Goal: Task Accomplishment & Management: Use online tool/utility

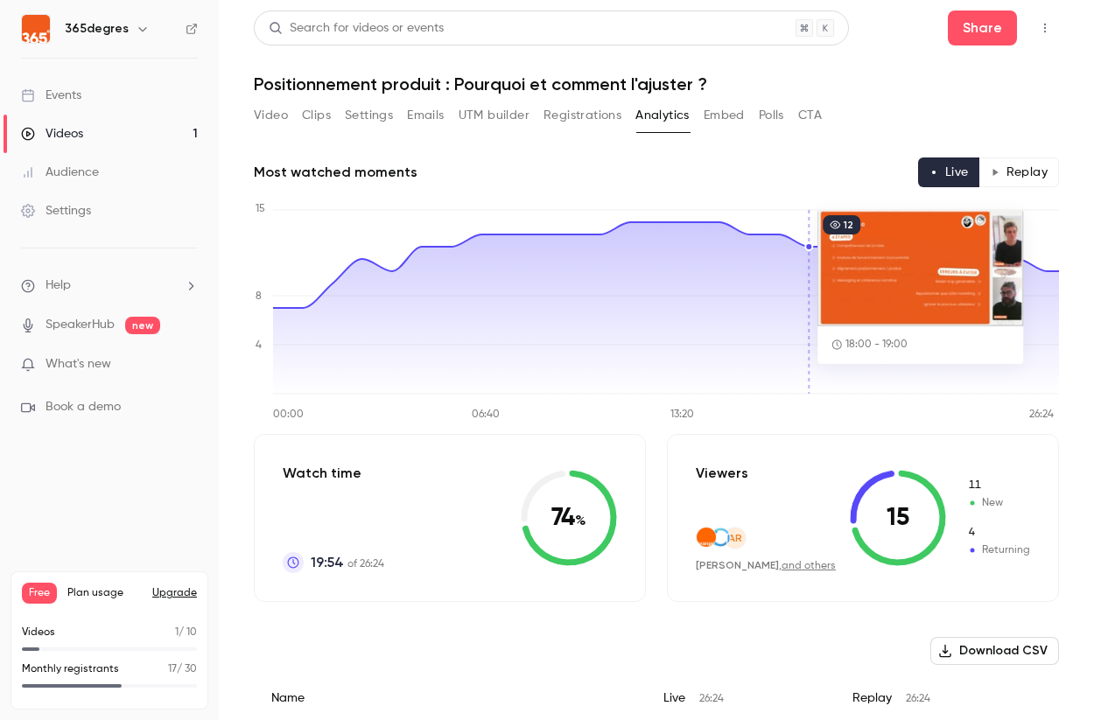
click at [271, 121] on button "Video" at bounding box center [271, 116] width 34 height 28
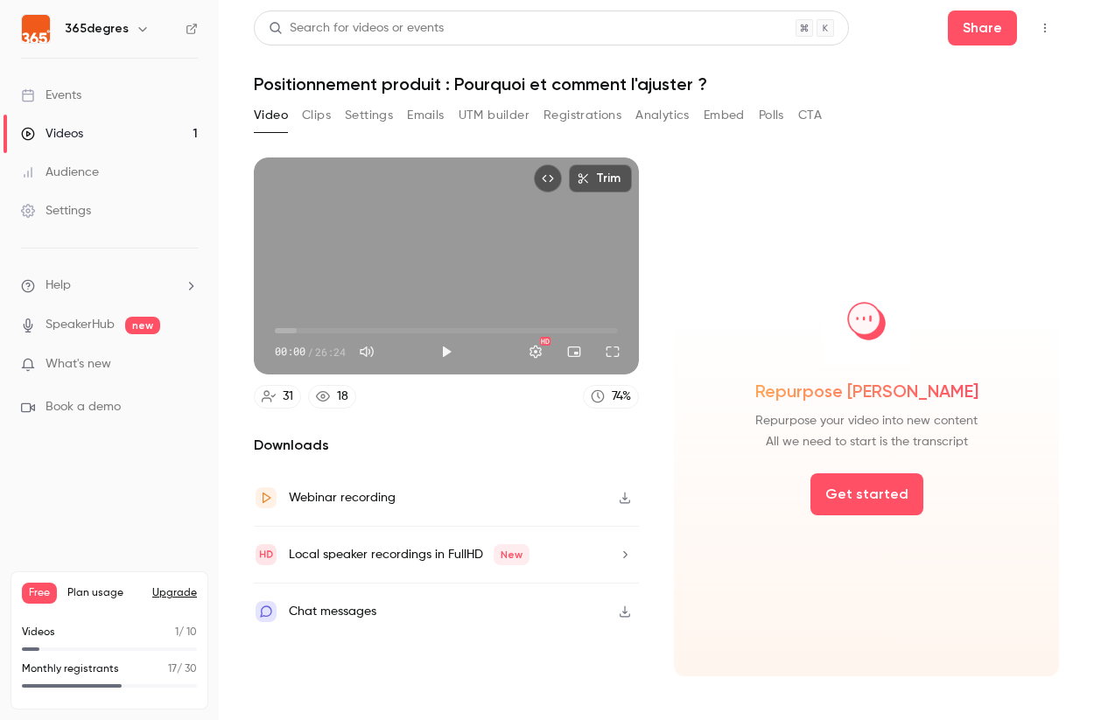
click at [623, 495] on icon "button" at bounding box center [625, 498] width 14 height 12
click at [625, 555] on icon "button" at bounding box center [625, 554] width 4 height 7
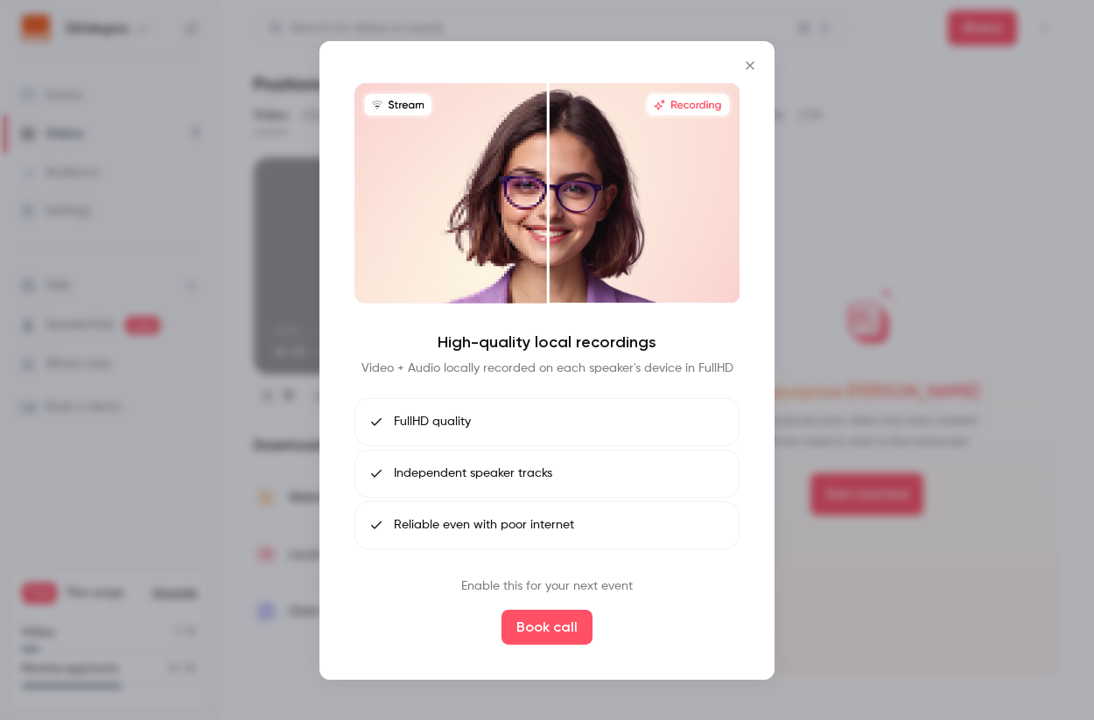
click at [748, 62] on icon "Close" at bounding box center [750, 65] width 21 height 14
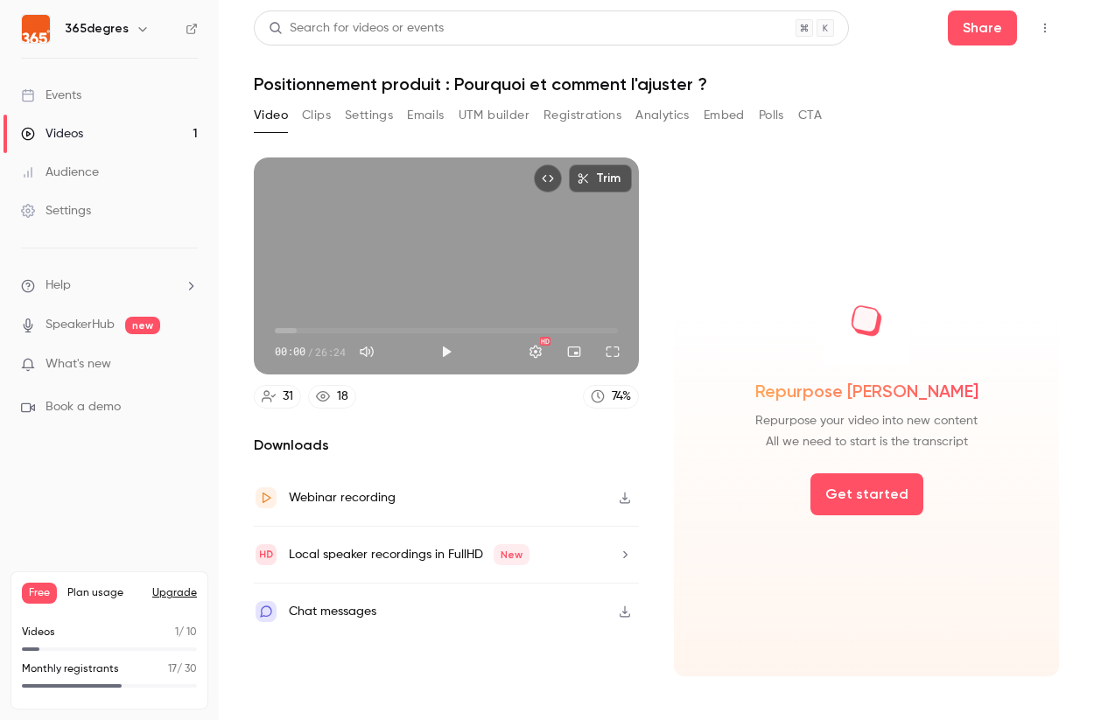
click at [590, 623] on div "Chat messages" at bounding box center [446, 612] width 385 height 56
click at [720, 109] on button "Embed" at bounding box center [724, 116] width 41 height 28
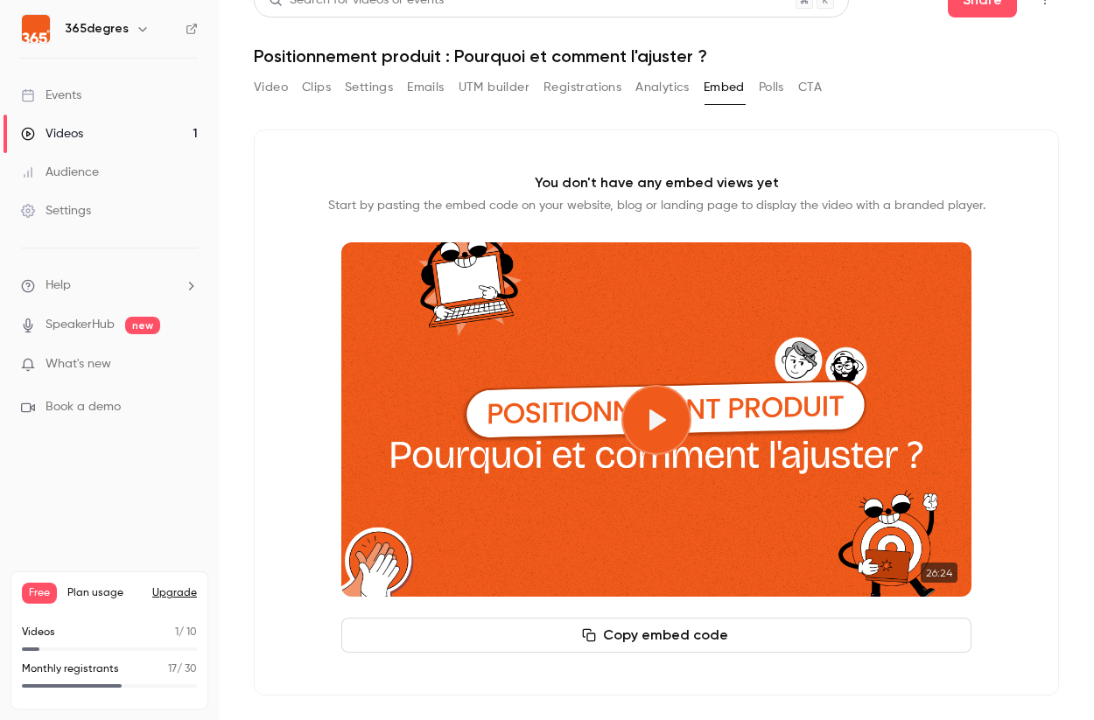
scroll to position [32, 0]
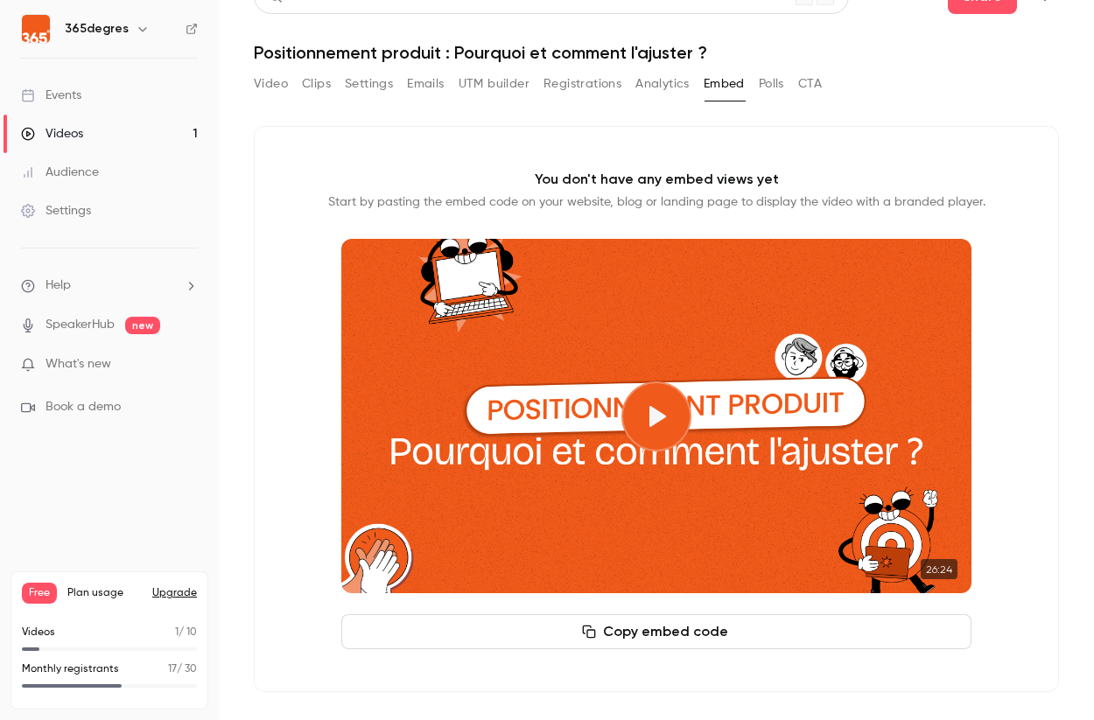
click at [318, 82] on button "Clips" at bounding box center [316, 84] width 29 height 28
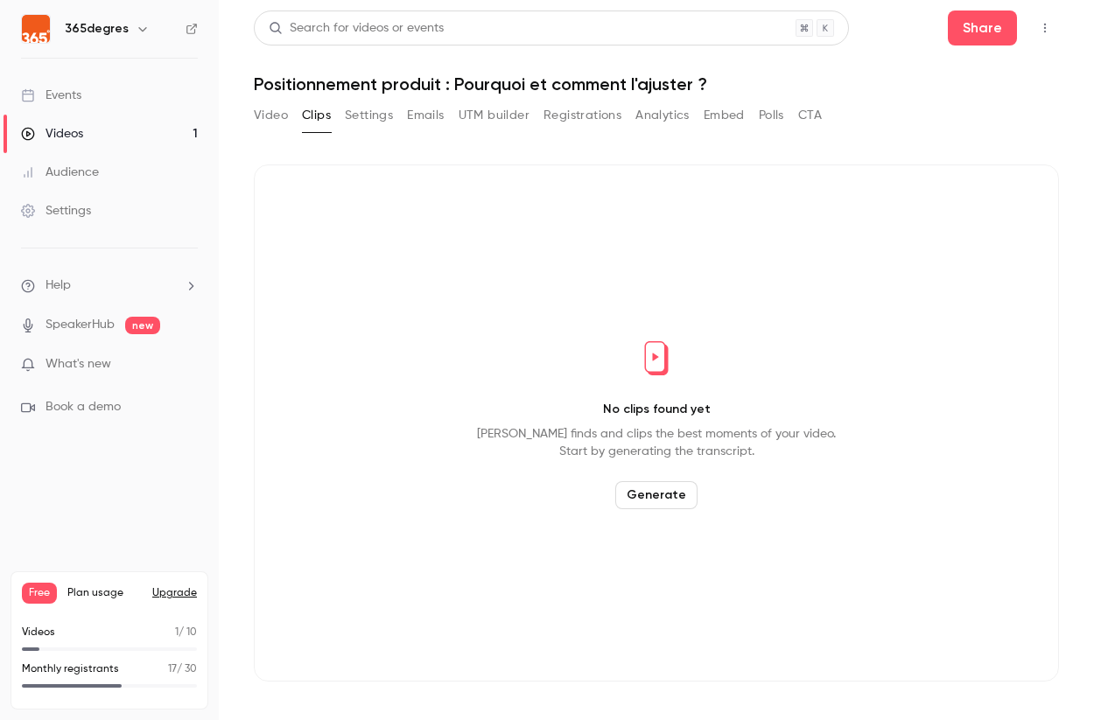
click at [593, 119] on button "Registrations" at bounding box center [582, 116] width 78 height 28
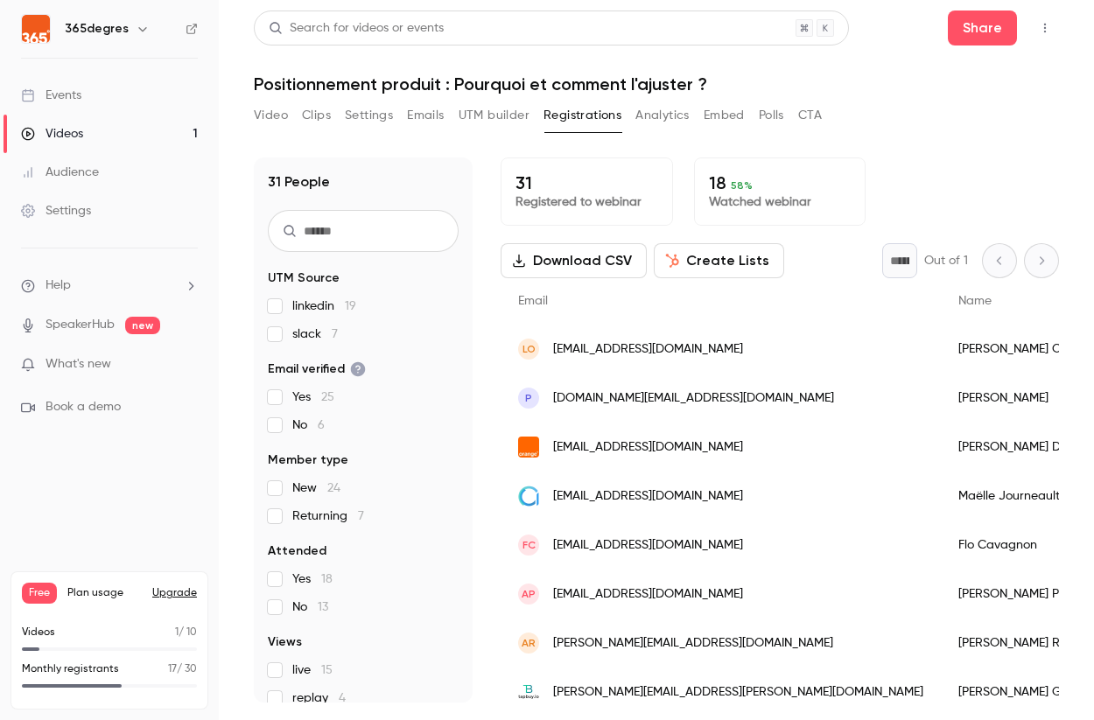
click at [179, 677] on p "17 / 30" at bounding box center [182, 670] width 29 height 16
click at [117, 666] on div "Monthly registrants 17 / 30" at bounding box center [109, 670] width 175 height 16
click at [116, 666] on div "Monthly registrants 17 / 30" at bounding box center [109, 670] width 175 height 16
click at [137, 26] on icon "button" at bounding box center [143, 29] width 14 height 14
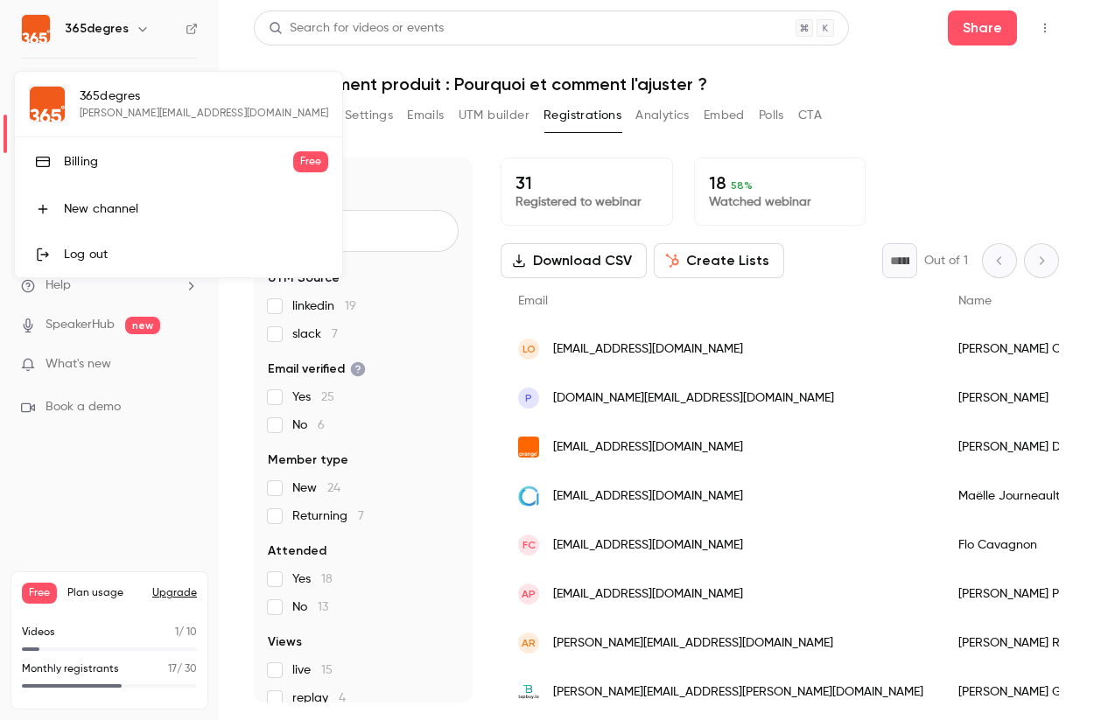
click at [98, 163] on div "Billing" at bounding box center [178, 162] width 229 height 18
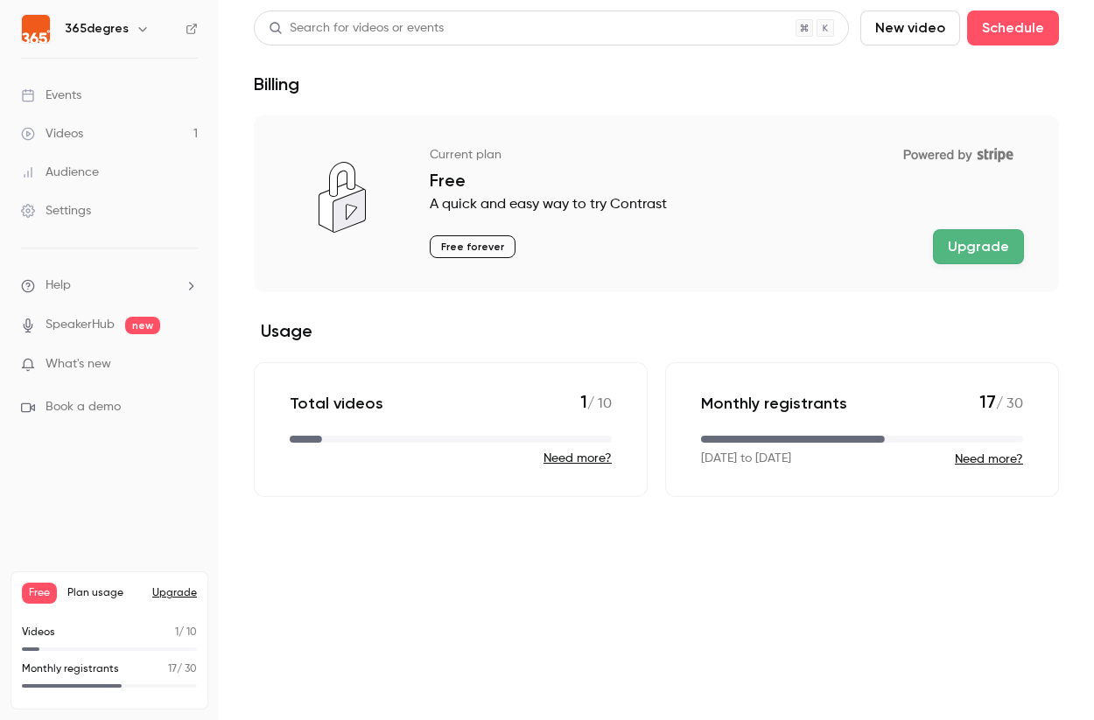
click at [70, 143] on link "Videos 1" at bounding box center [109, 134] width 219 height 39
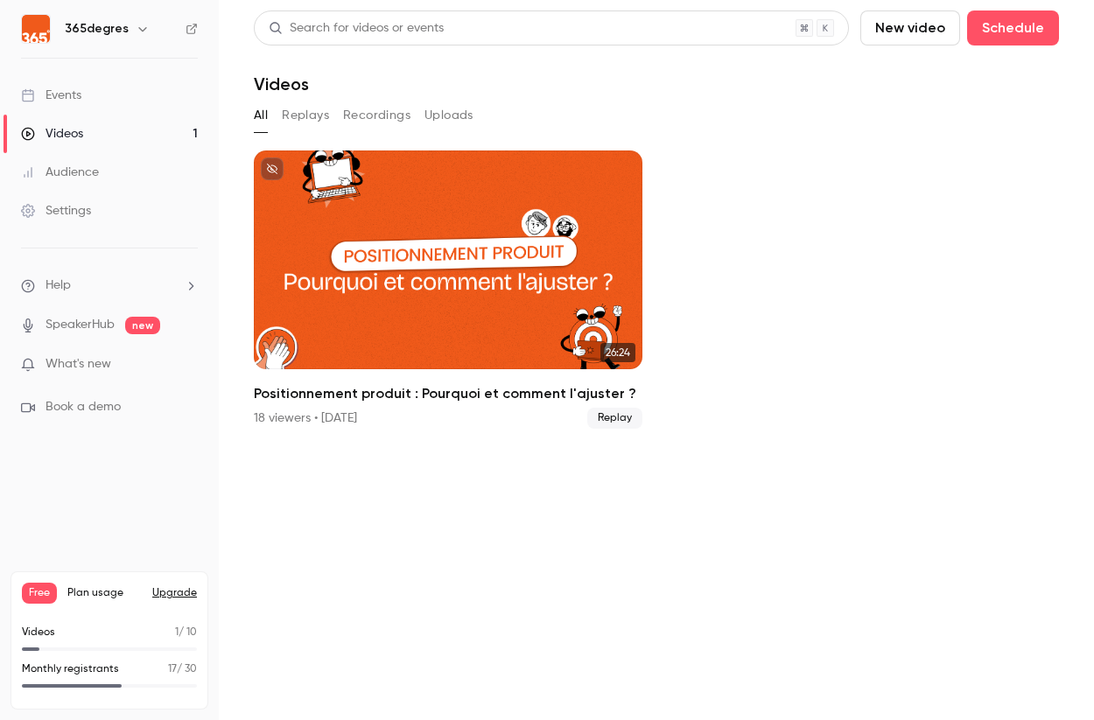
click at [285, 116] on button "Replays" at bounding box center [305, 116] width 47 height 28
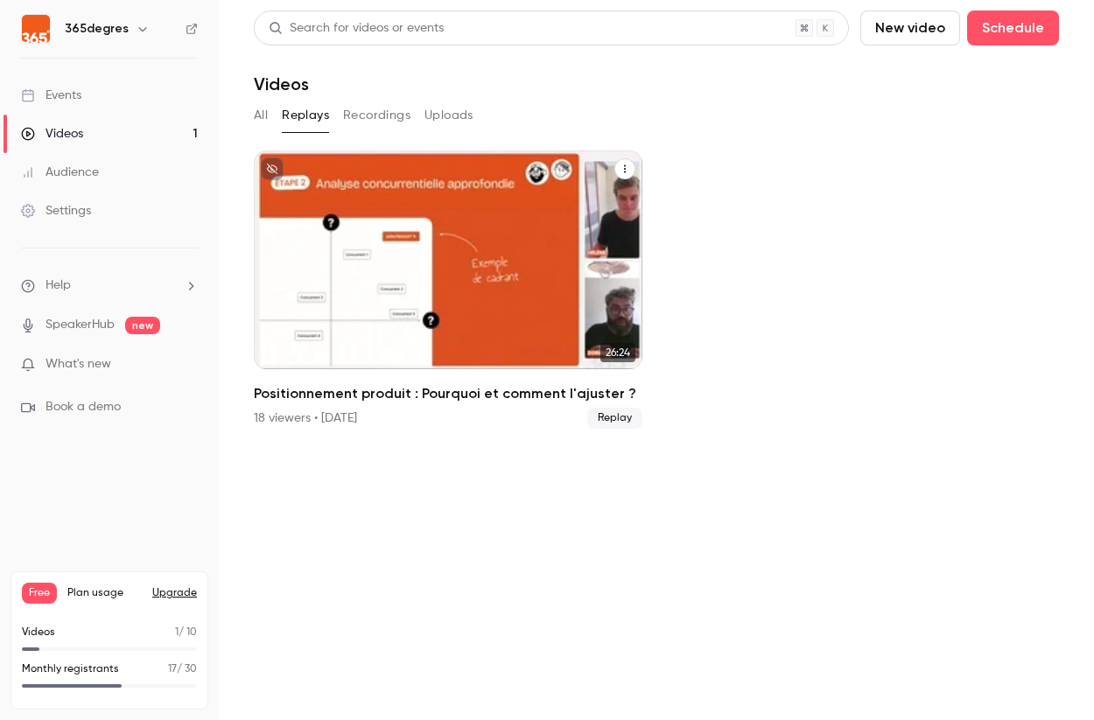
click at [625, 419] on span "Replay" at bounding box center [614, 418] width 55 height 21
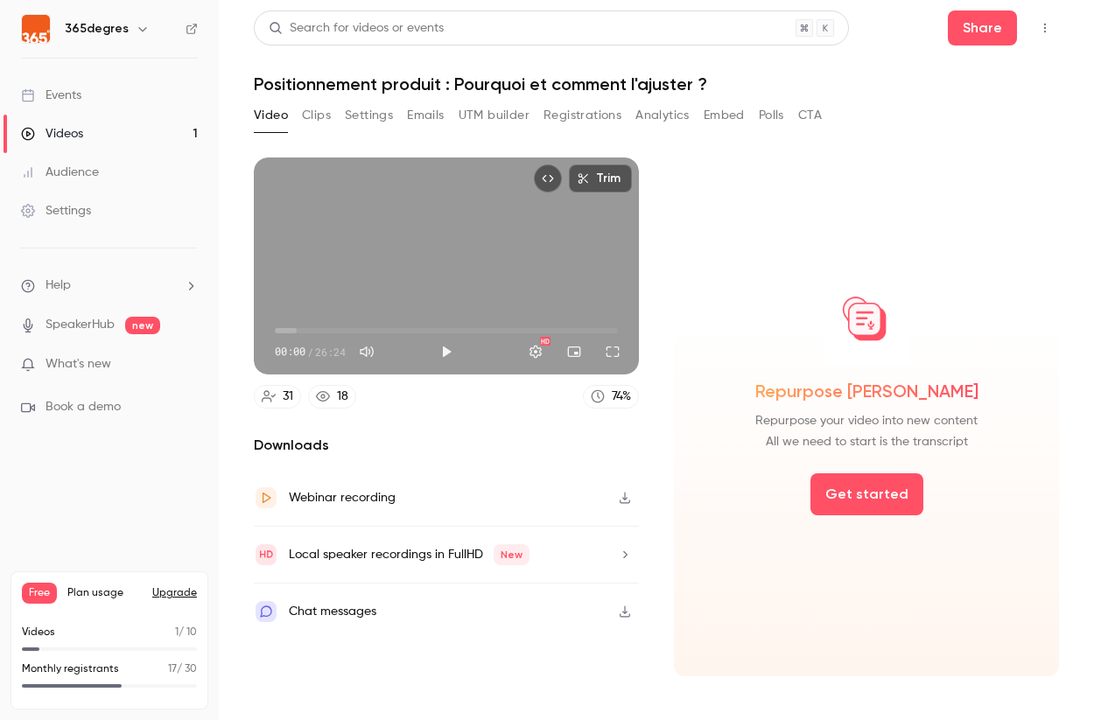
click at [558, 121] on button "Registrations" at bounding box center [582, 116] width 78 height 28
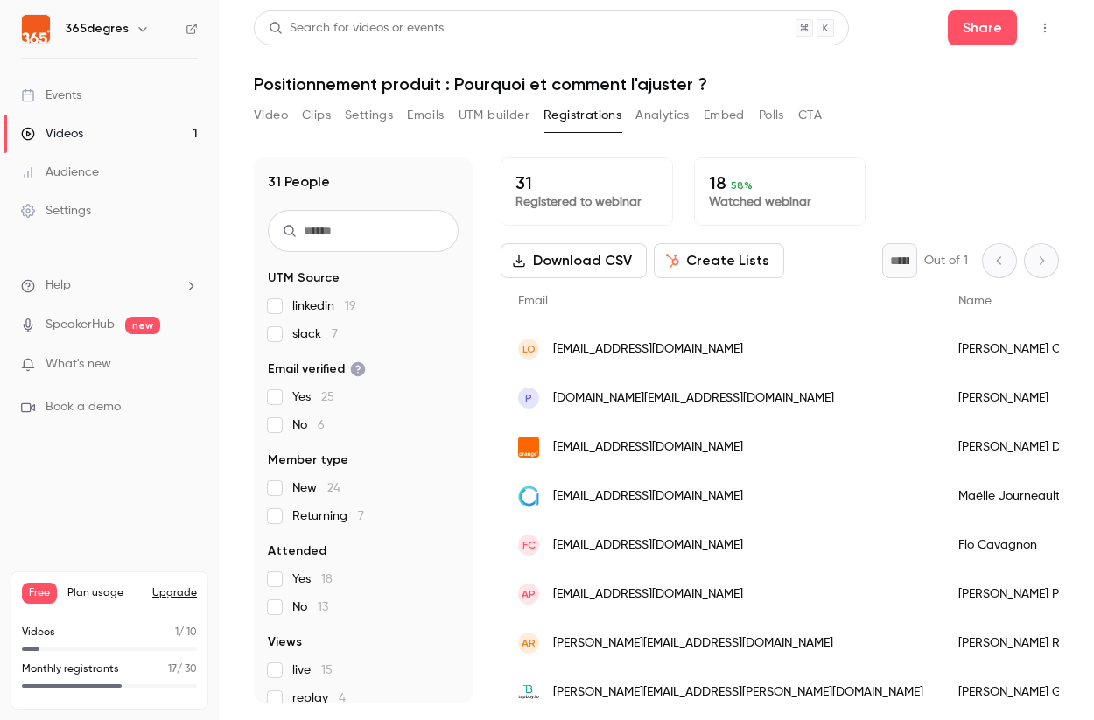
click at [729, 116] on button "Embed" at bounding box center [724, 116] width 41 height 28
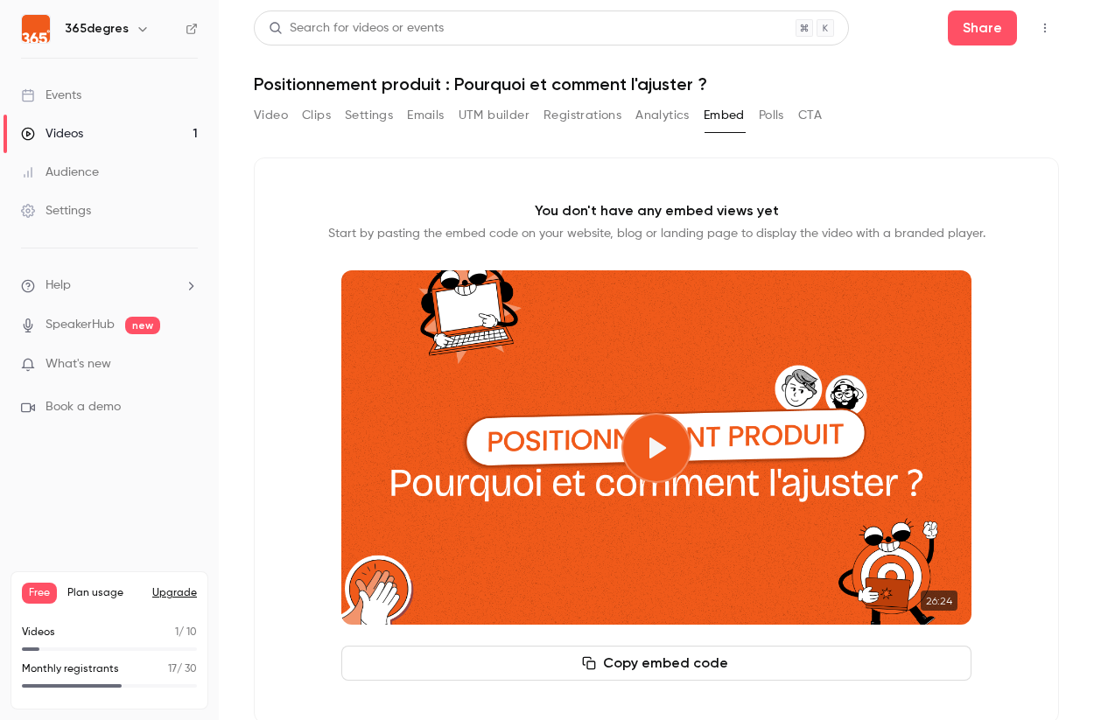
scroll to position [32, 0]
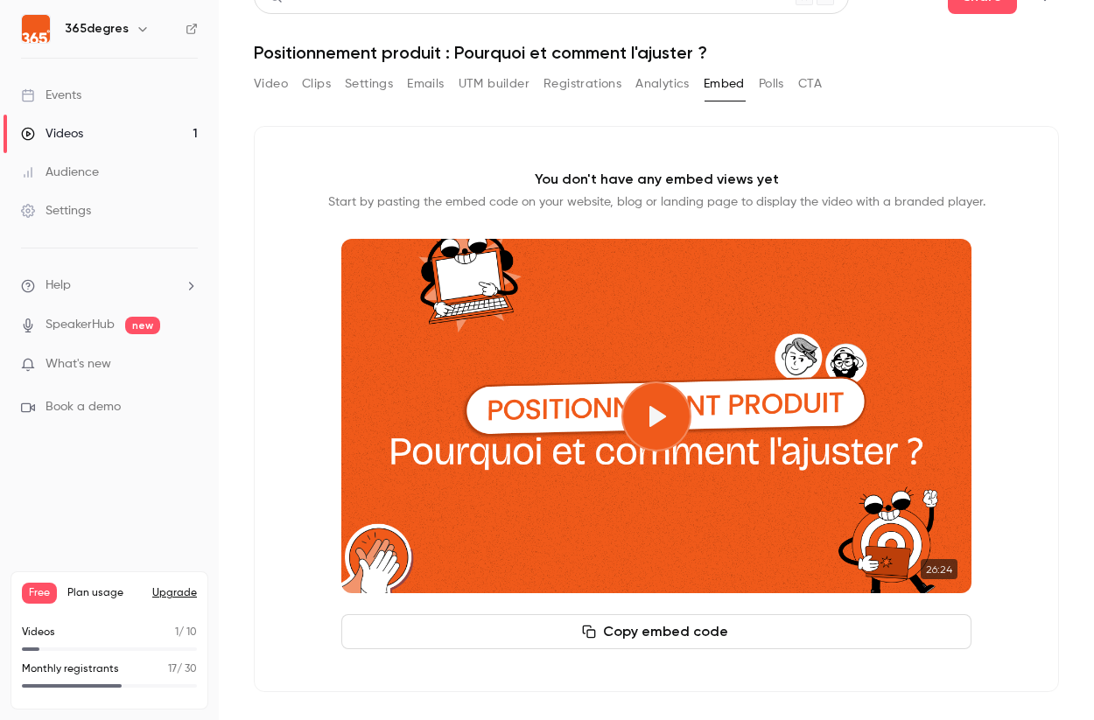
click at [698, 634] on button "Copy embed code" at bounding box center [656, 631] width 630 height 35
click at [808, 81] on button "CTA" at bounding box center [810, 84] width 24 height 28
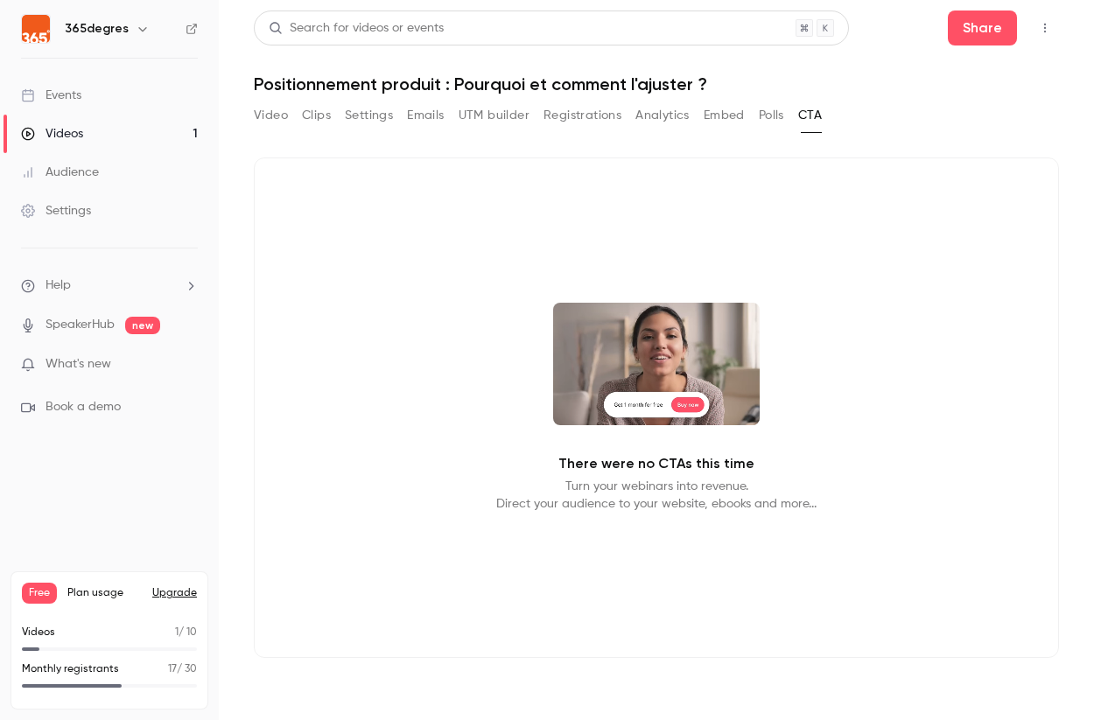
click at [283, 114] on button "Video" at bounding box center [271, 116] width 34 height 28
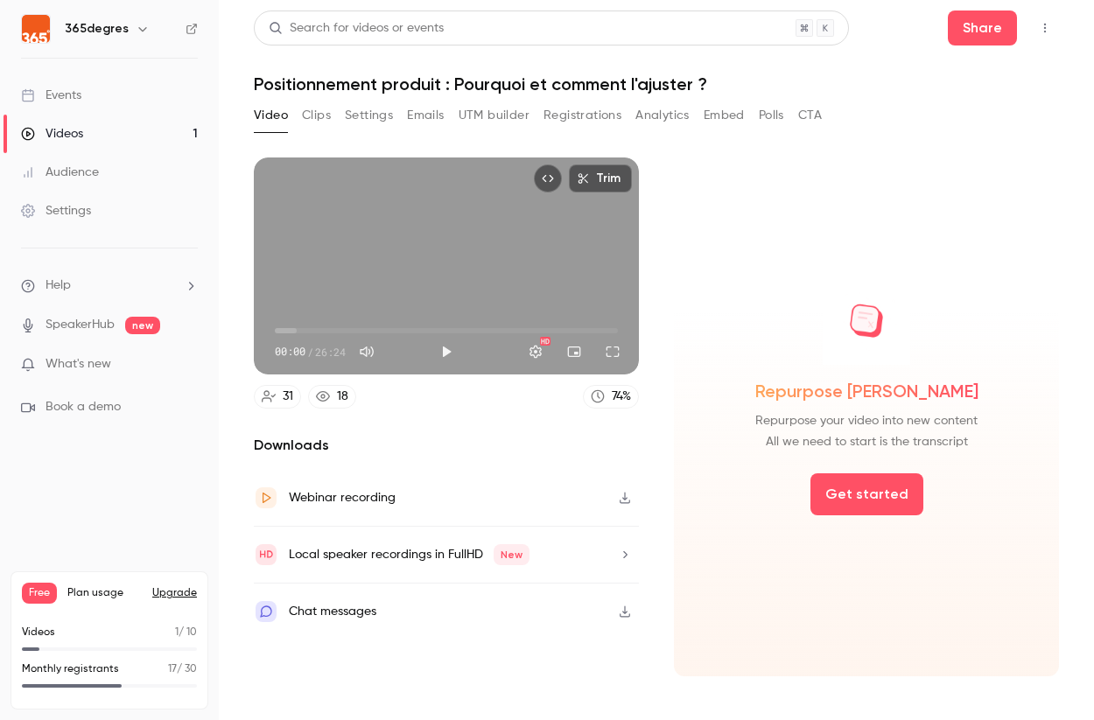
click at [963, 38] on button "Share" at bounding box center [982, 28] width 69 height 35
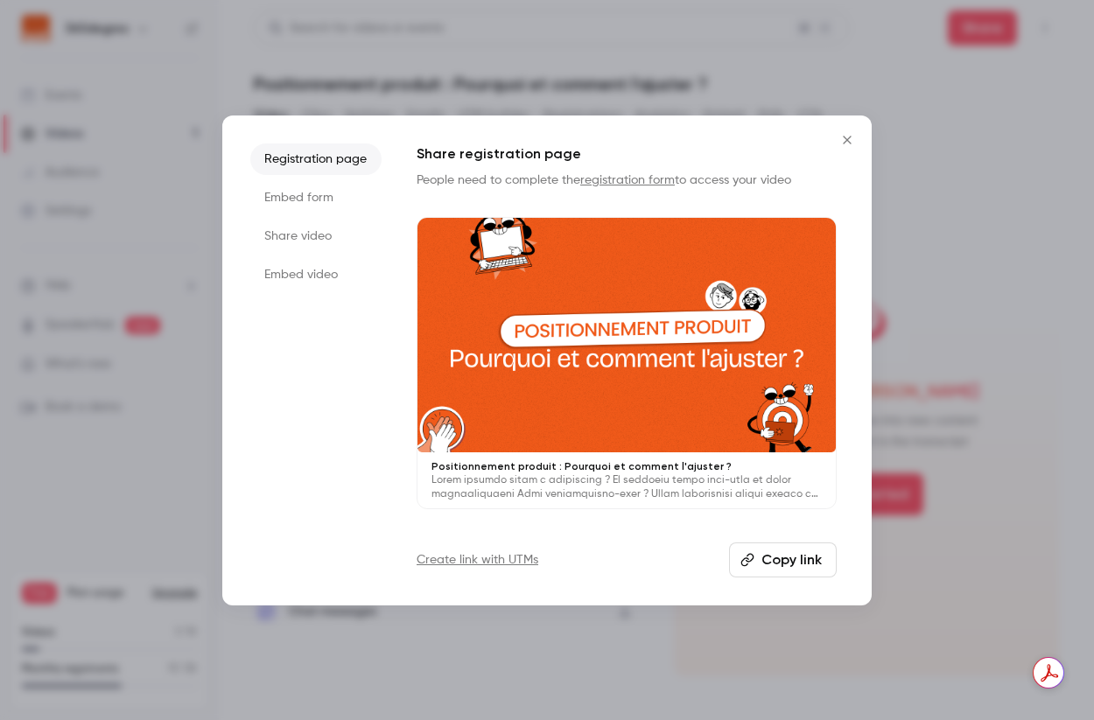
click at [295, 234] on li "Share video" at bounding box center [315, 237] width 131 height 32
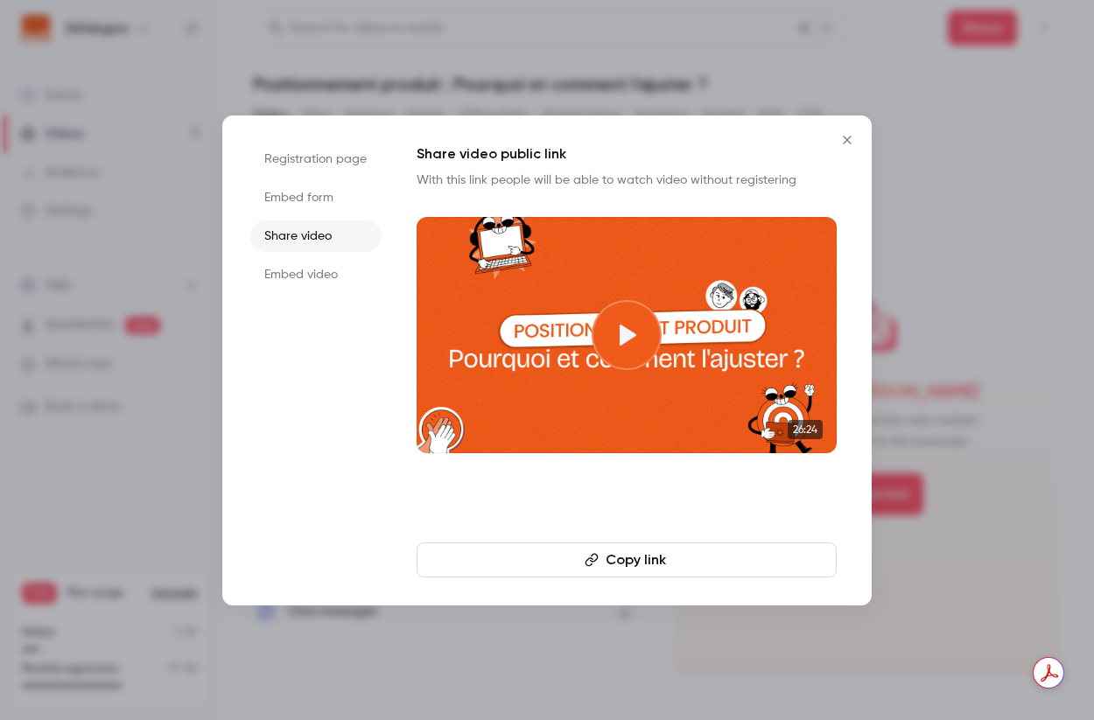
click at [689, 558] on button "Copy link" at bounding box center [627, 560] width 420 height 35
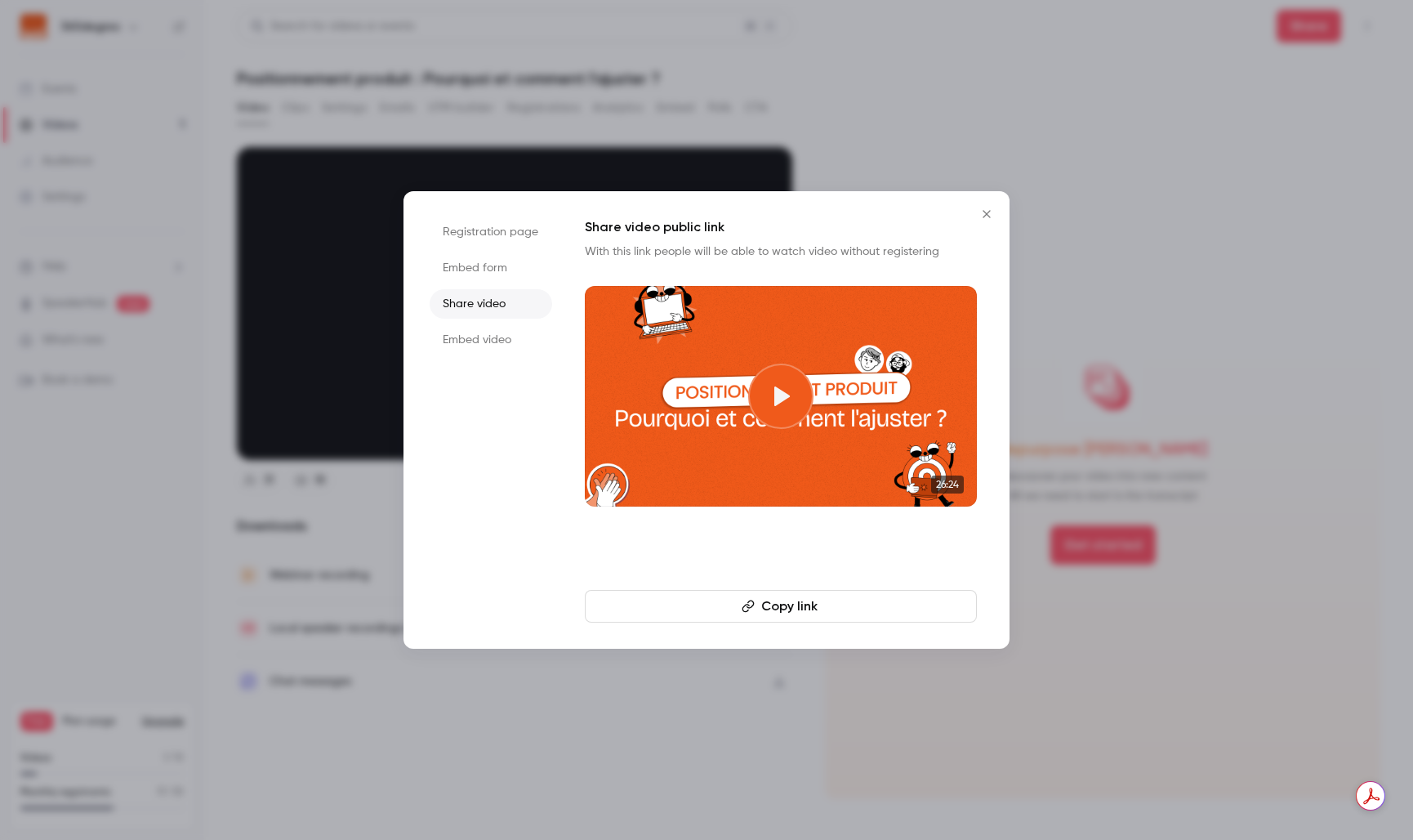
click at [512, 233] on li "Registration page" at bounding box center [490, 232] width 122 height 30
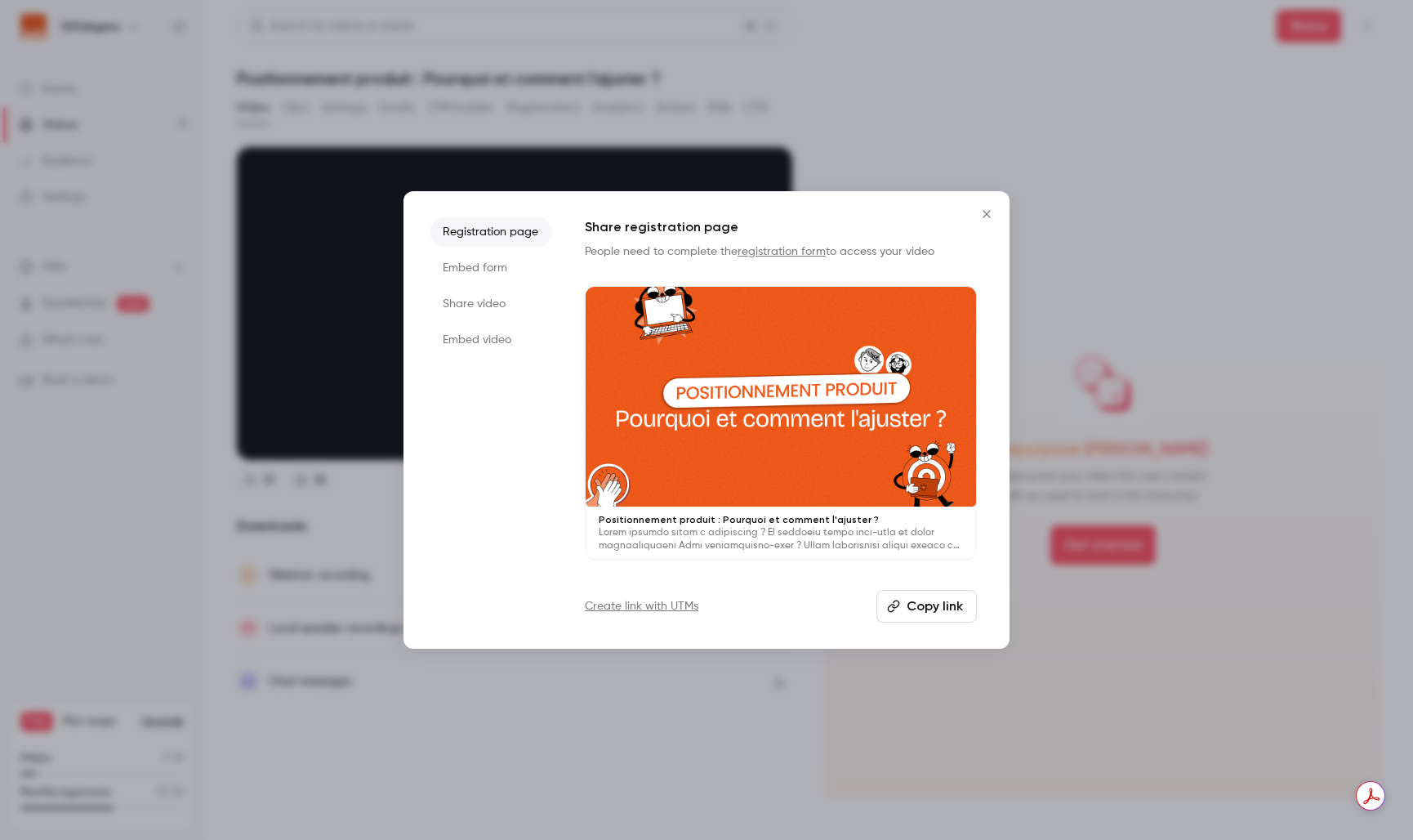
click at [622, 606] on link "Create link with UTMs" at bounding box center [642, 607] width 114 height 17
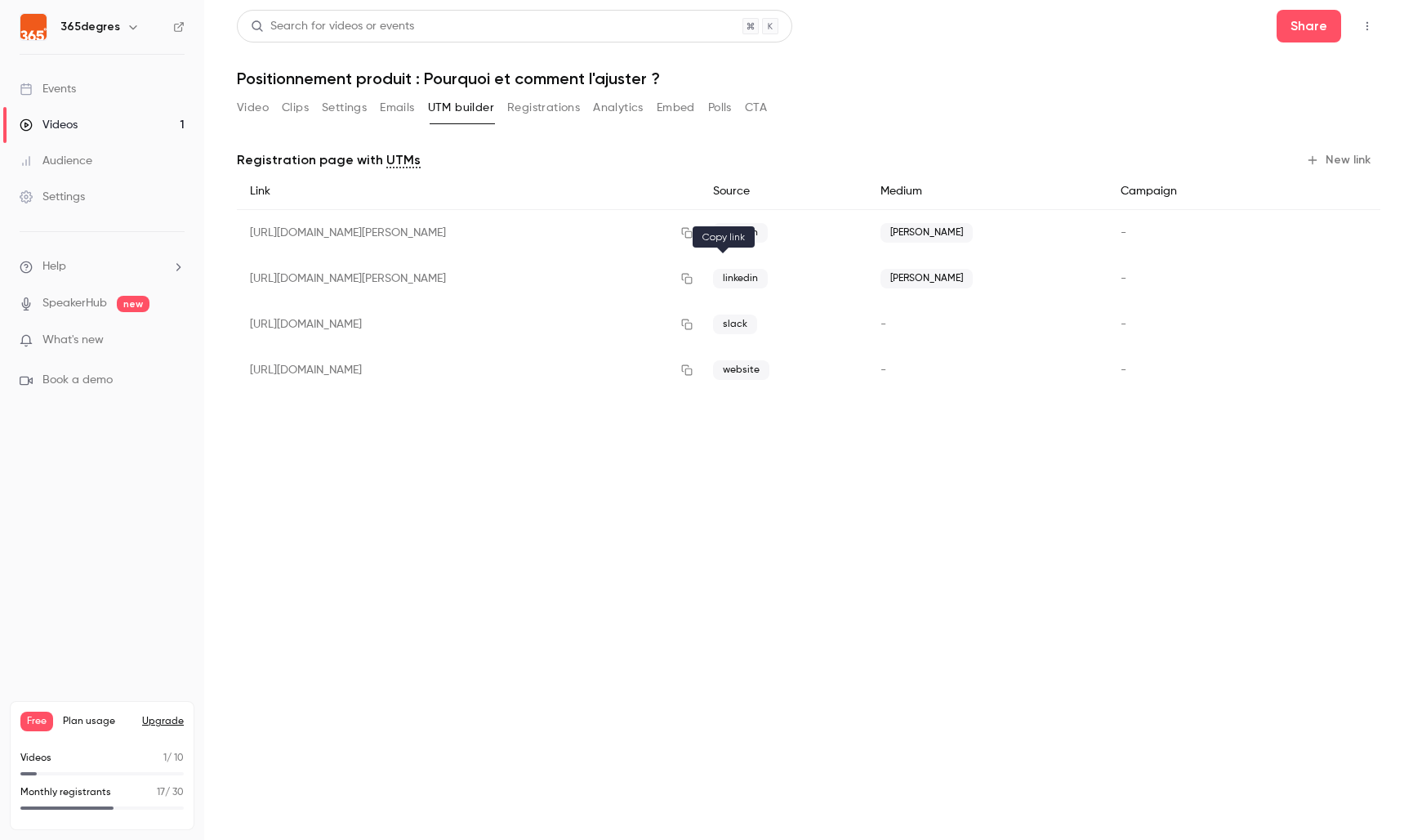
click at [693, 274] on icon "button" at bounding box center [687, 278] width 10 height 10
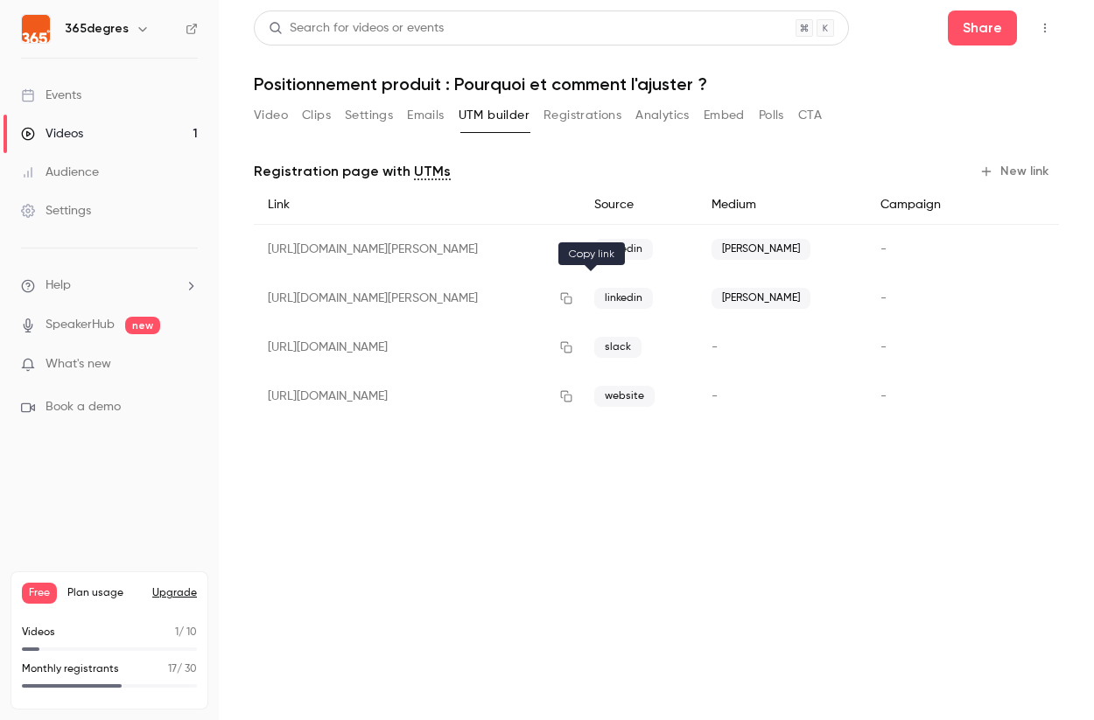
click at [573, 298] on icon "button" at bounding box center [566, 298] width 14 height 12
click at [64, 133] on div "Videos" at bounding box center [52, 134] width 62 height 18
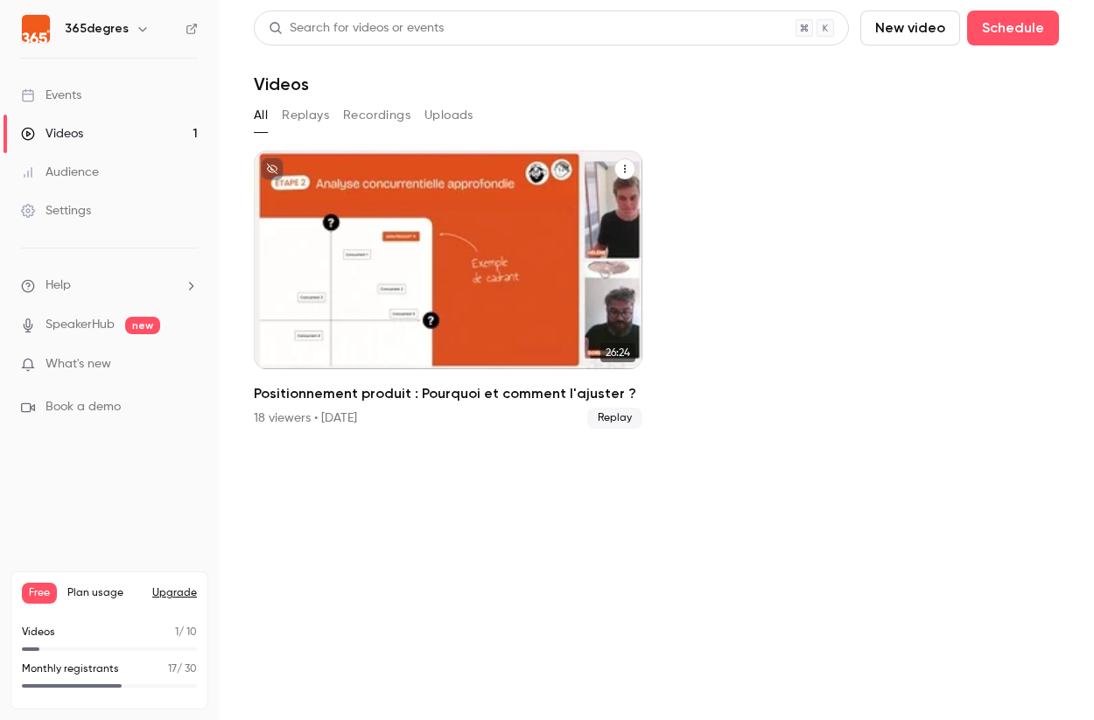
click at [455, 227] on div "Positionnement produit : Pourquoi et comment l'ajuster ?" at bounding box center [448, 260] width 389 height 219
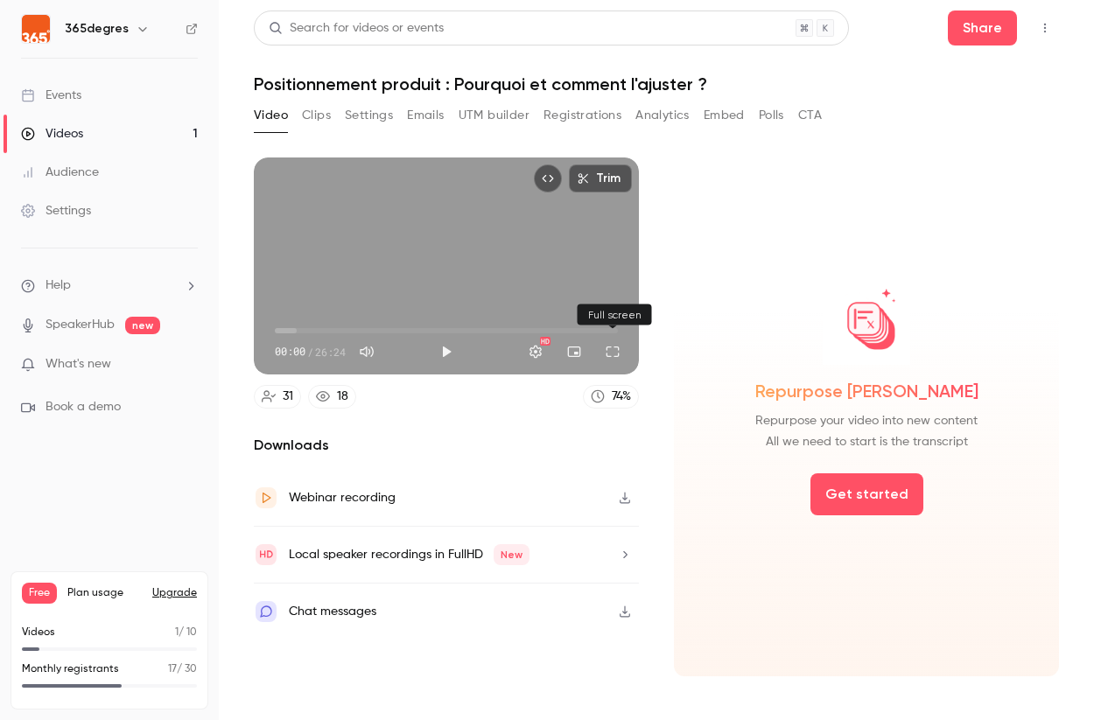
click at [614, 355] on button "Full screen" at bounding box center [612, 351] width 35 height 35
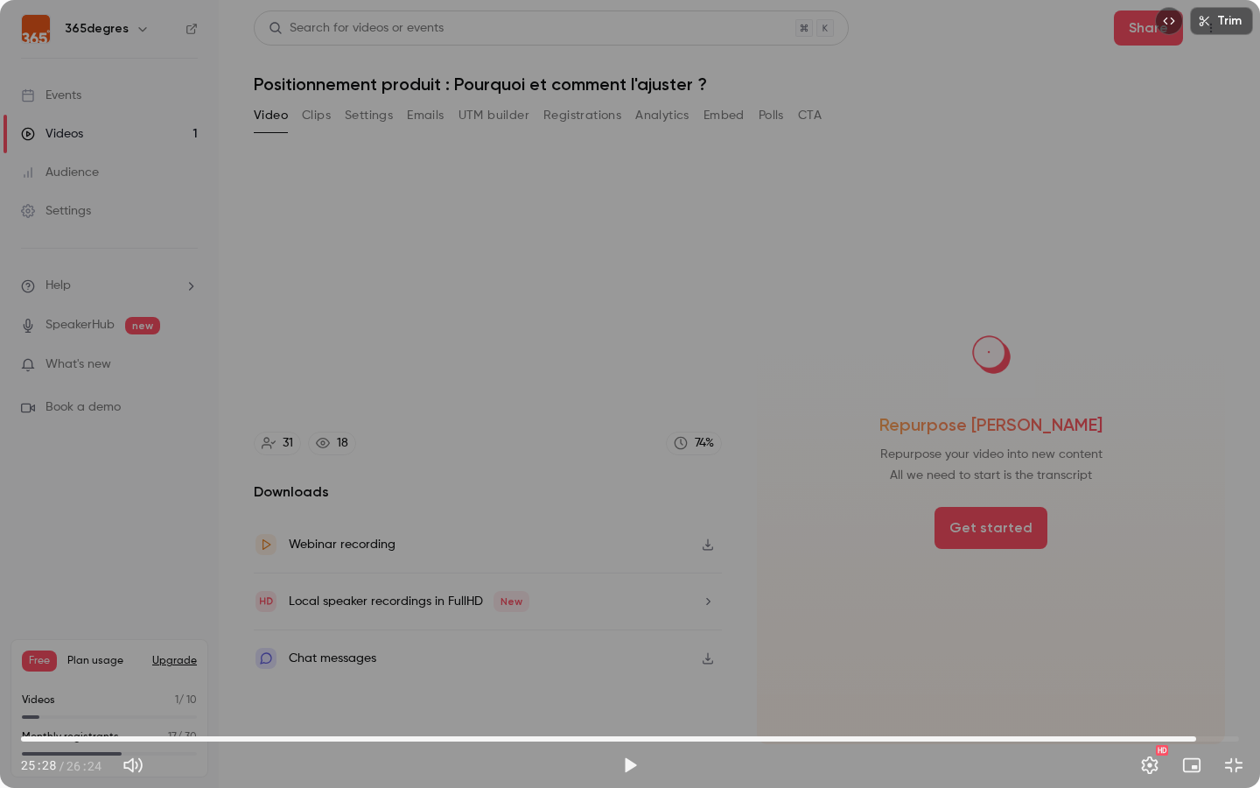
drag, startPoint x: 25, startPoint y: 737, endPoint x: 1196, endPoint y: 735, distance: 1171.0
click at [1093, 719] on span "25:28" at bounding box center [1196, 738] width 5 height 5
drag, startPoint x: 1196, startPoint y: 735, endPoint x: 976, endPoint y: 787, distance: 226.5
click at [976, 719] on div "20:42 20:42 / 26:23 HD" at bounding box center [630, 751] width 1260 height 74
drag, startPoint x: 1019, startPoint y: 733, endPoint x: 1030, endPoint y: 733, distance: 11.4
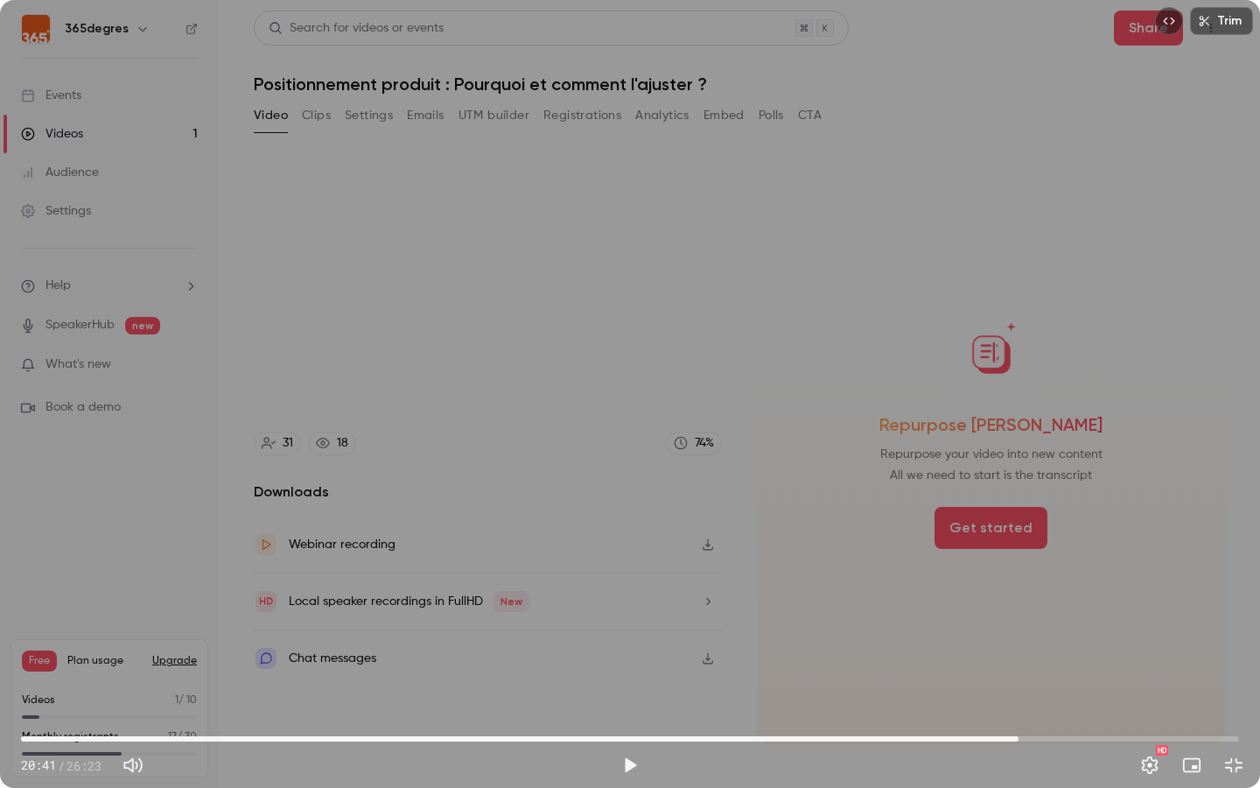
click at [1019, 719] on span "21:37" at bounding box center [630, 739] width 1218 height 28
drag, startPoint x: 1025, startPoint y: 735, endPoint x: 1100, endPoint y: 740, distance: 75.4
click at [1090, 719] on span "23:07" at bounding box center [1087, 738] width 5 height 5
drag, startPoint x: 1099, startPoint y: 740, endPoint x: 1209, endPoint y: 720, distance: 111.1
click at [1093, 719] on span "25:19" at bounding box center [1189, 738] width 5 height 5
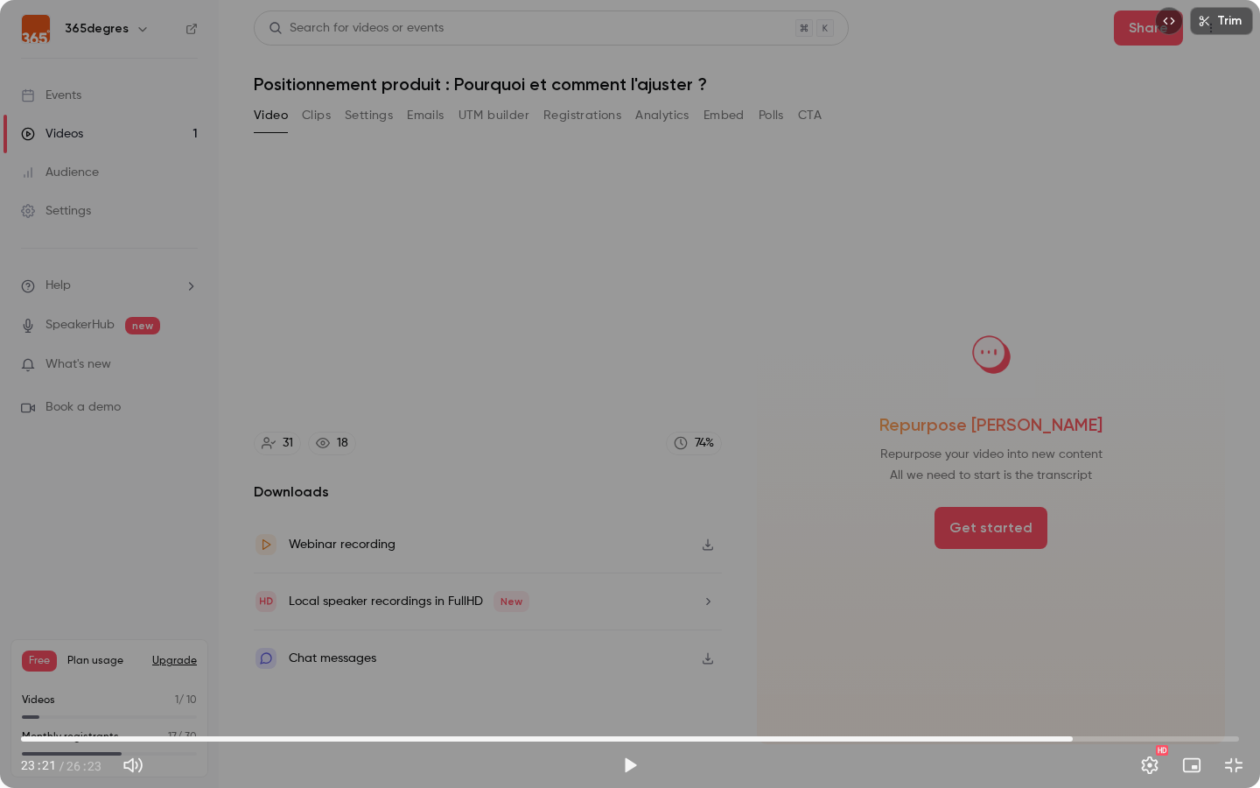
drag, startPoint x: 1211, startPoint y: 740, endPoint x: 1072, endPoint y: 769, distance: 142.3
click at [1073, 719] on div "22:47 23:21 / 26:23 HD" at bounding box center [630, 751] width 1260 height 74
click at [629, 719] on button "Play" at bounding box center [630, 764] width 35 height 35
drag, startPoint x: 1078, startPoint y: 737, endPoint x: 110, endPoint y: 733, distance: 968.0
click at [110, 719] on span "01:56" at bounding box center [110, 738] width 5 height 5
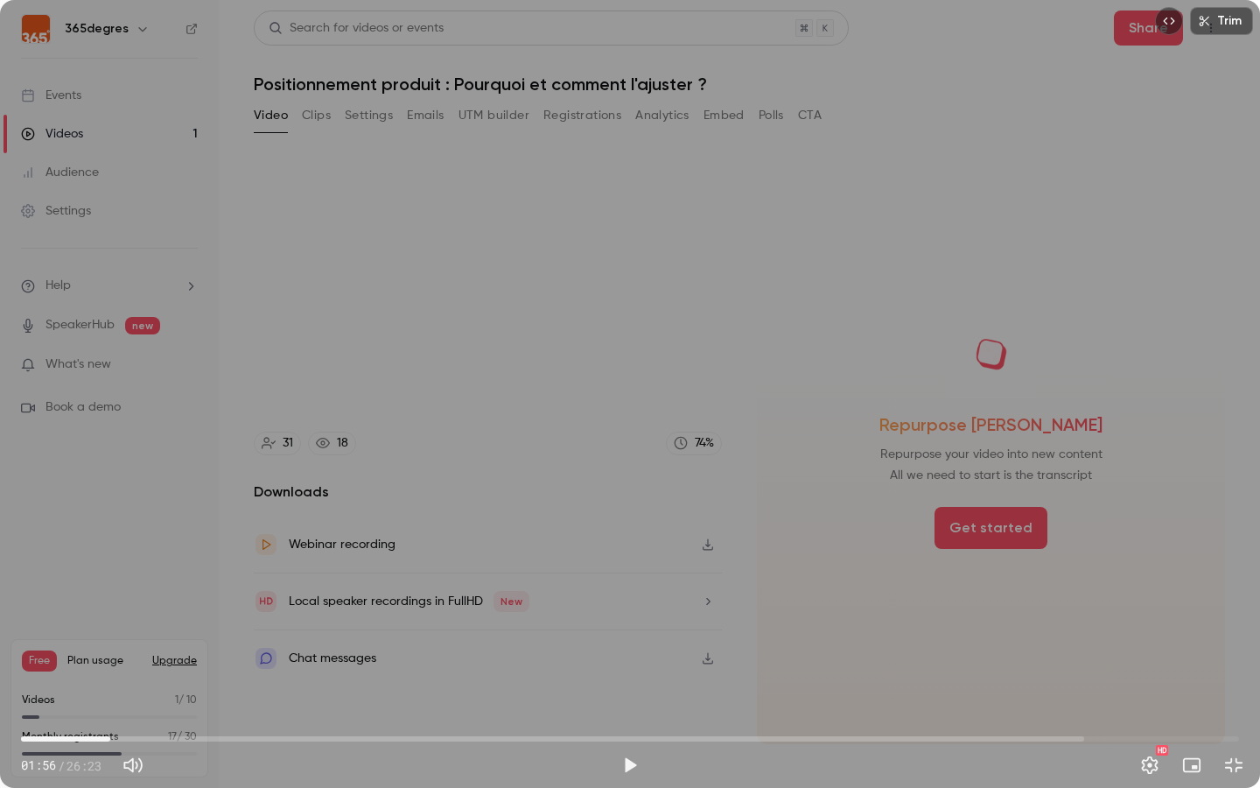
click at [110, 719] on span "01:56" at bounding box center [110, 738] width 5 height 5
click at [108, 719] on span "01:52" at bounding box center [107, 738] width 5 height 5
drag, startPoint x: 107, startPoint y: 737, endPoint x: 130, endPoint y: 738, distance: 22.8
click at [130, 719] on span "02:21" at bounding box center [129, 738] width 5 height 5
click at [1093, 21] on icon "Embed video" at bounding box center [1169, 21] width 12 height 12
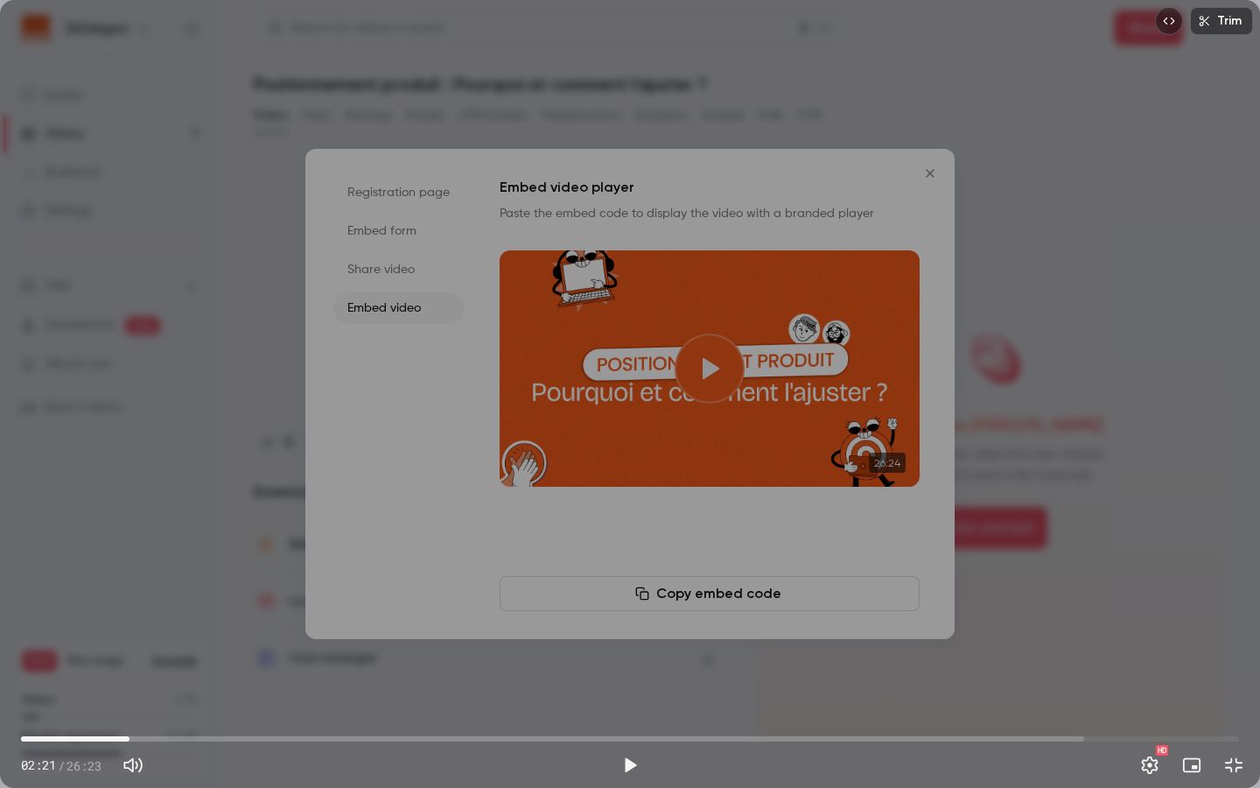
click at [1093, 20] on icon "Embed video" at bounding box center [1169, 21] width 12 height 12
click at [633, 719] on button "Play" at bounding box center [630, 764] width 35 height 35
click at [633, 719] on button "Pause" at bounding box center [630, 764] width 35 height 35
type input "*****"
click at [630, 719] on button "Play" at bounding box center [630, 764] width 35 height 35
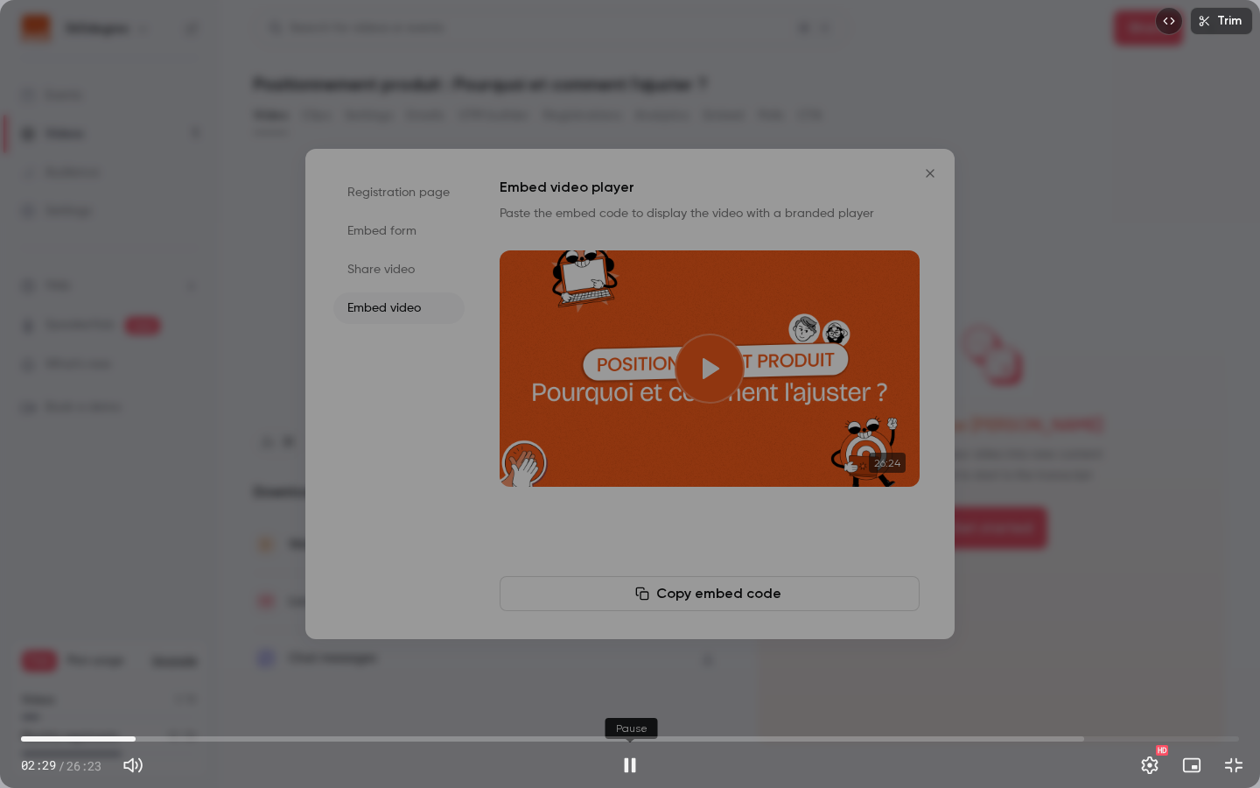
click at [631, 719] on button "Pause" at bounding box center [630, 764] width 35 height 35
click at [496, 235] on div "Trim 02:29 02:29 / 26:23 HD" at bounding box center [630, 394] width 1260 height 788
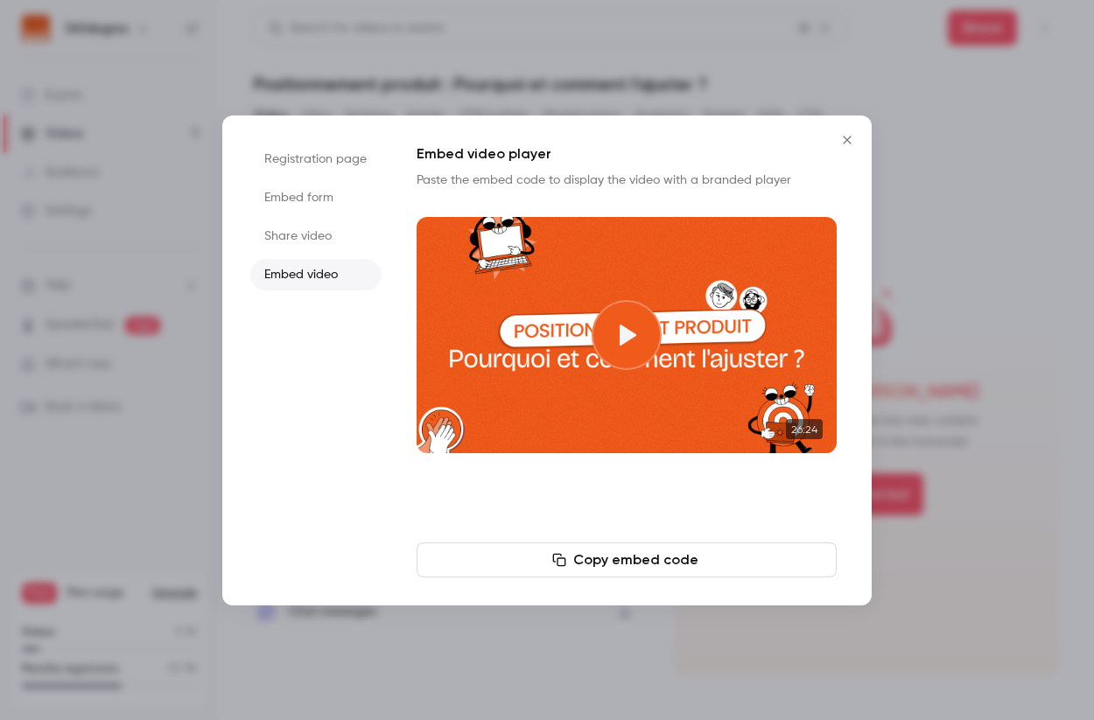
type input "*****"
